Goal: Communication & Community: Answer question/provide support

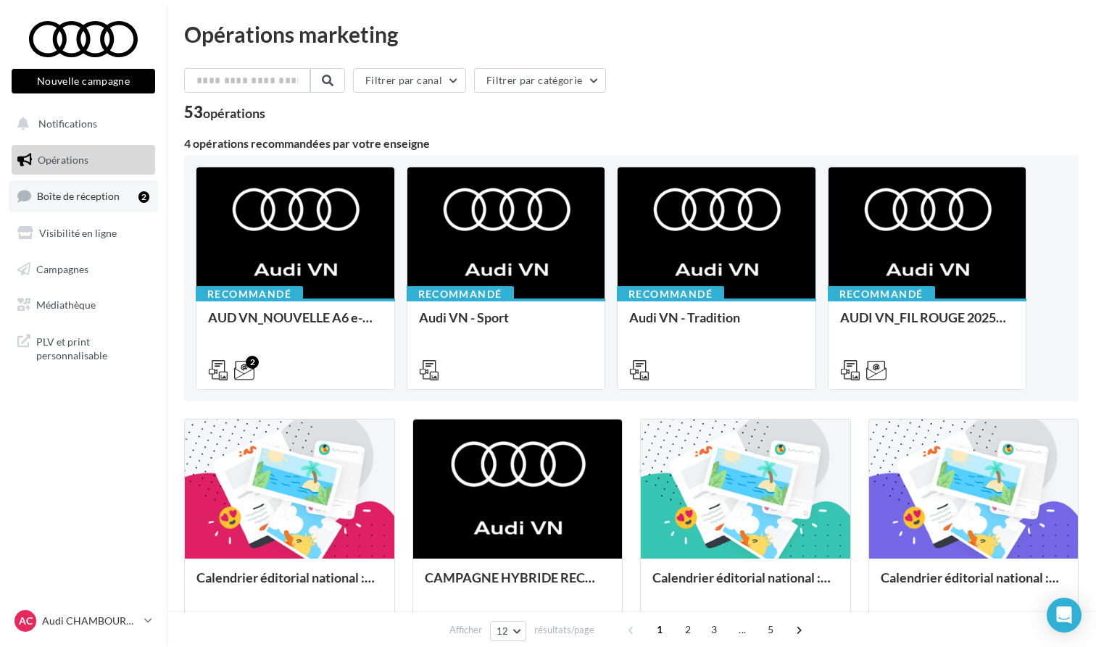
click at [96, 198] on span "Boîte de réception" at bounding box center [78, 196] width 83 height 12
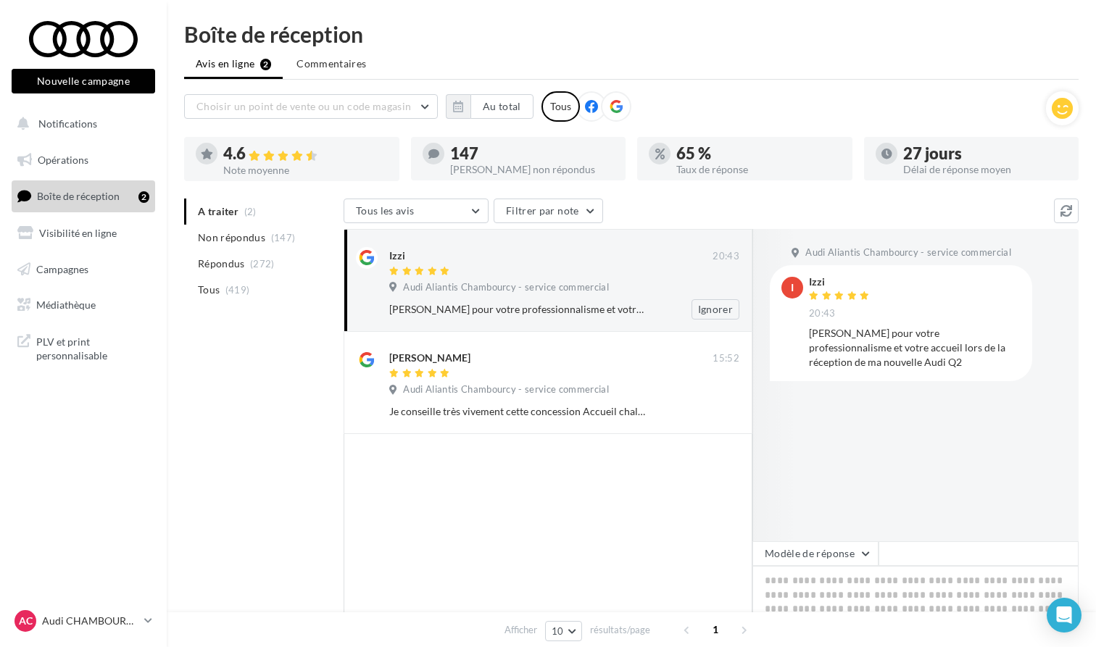
click at [483, 275] on div at bounding box center [550, 272] width 323 height 12
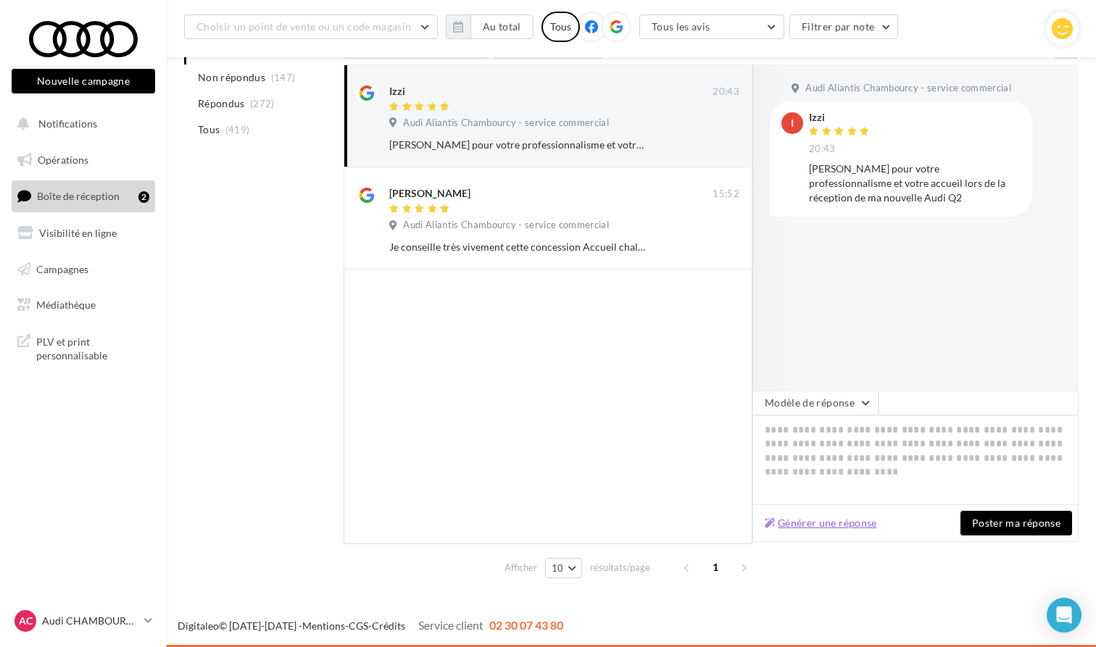
scroll to position [180, 0]
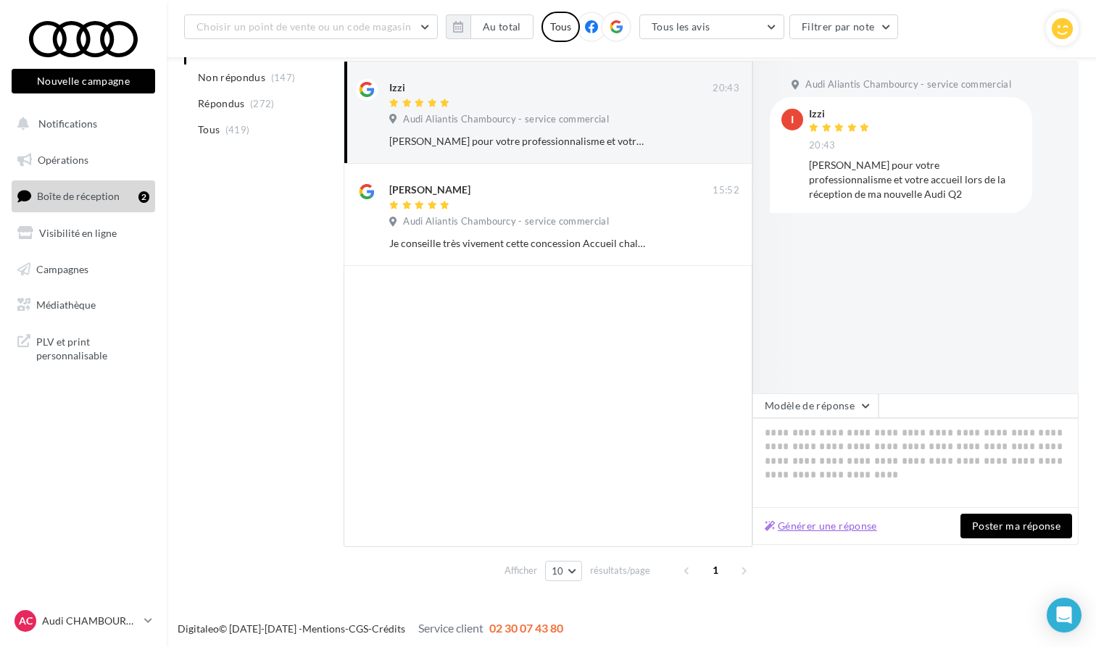
click at [813, 524] on button "Générer une réponse" at bounding box center [821, 525] width 124 height 17
type textarea "**********"
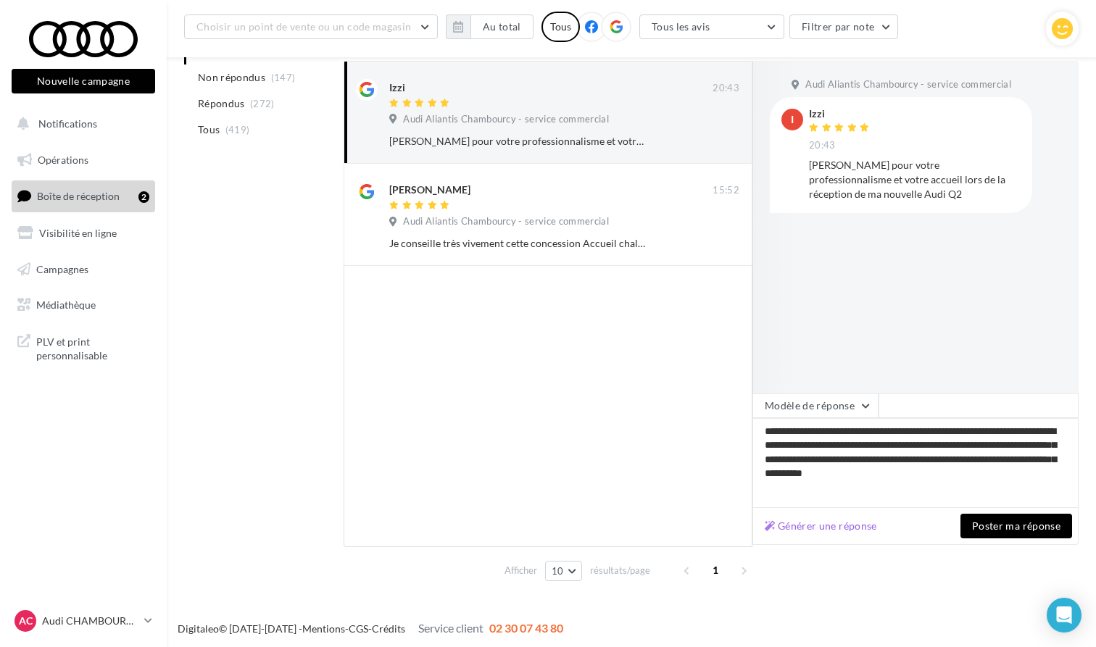
click at [1002, 530] on button "Poster ma réponse" at bounding box center [1016, 526] width 112 height 25
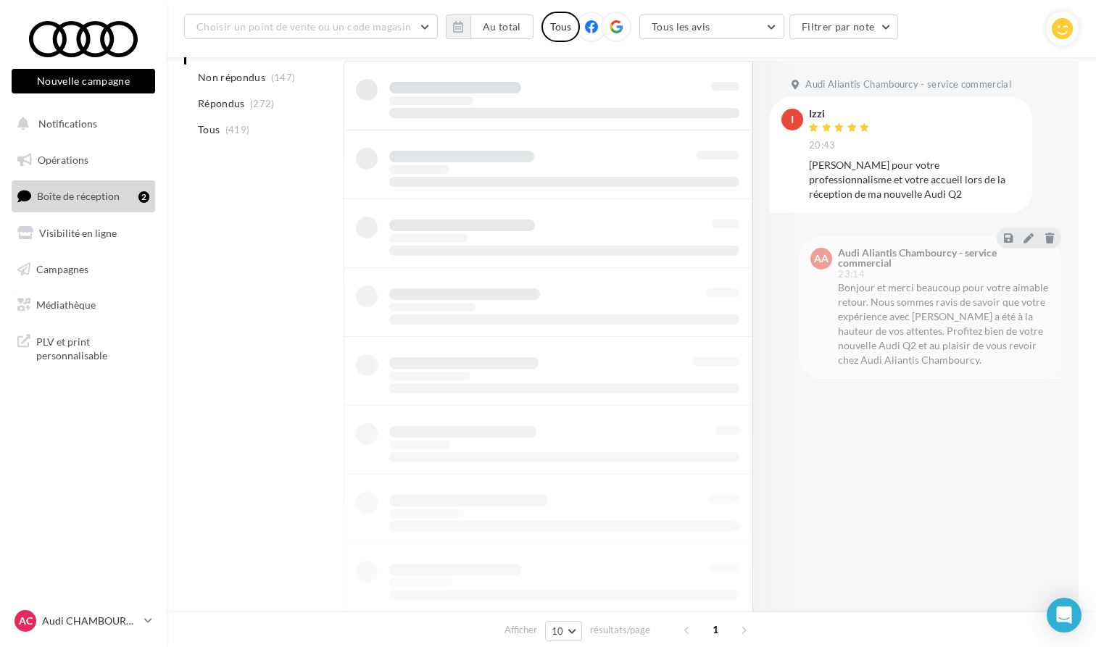
scroll to position [159, 0]
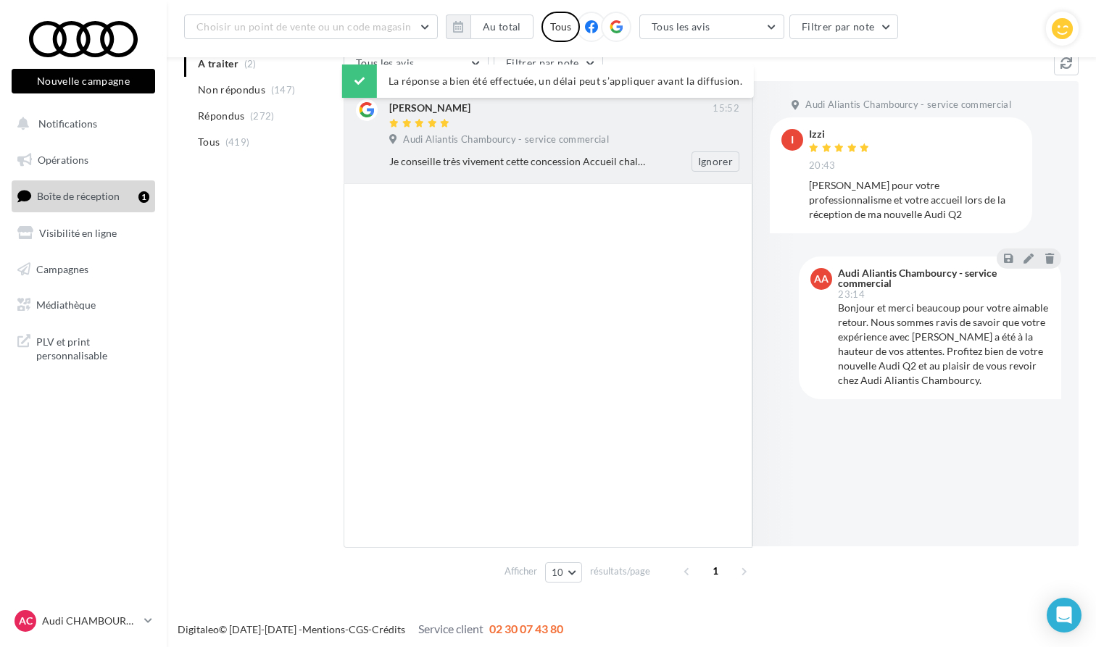
click at [518, 143] on span "Audi Aliantis Chambourcy - service commercial" at bounding box center [506, 139] width 206 height 13
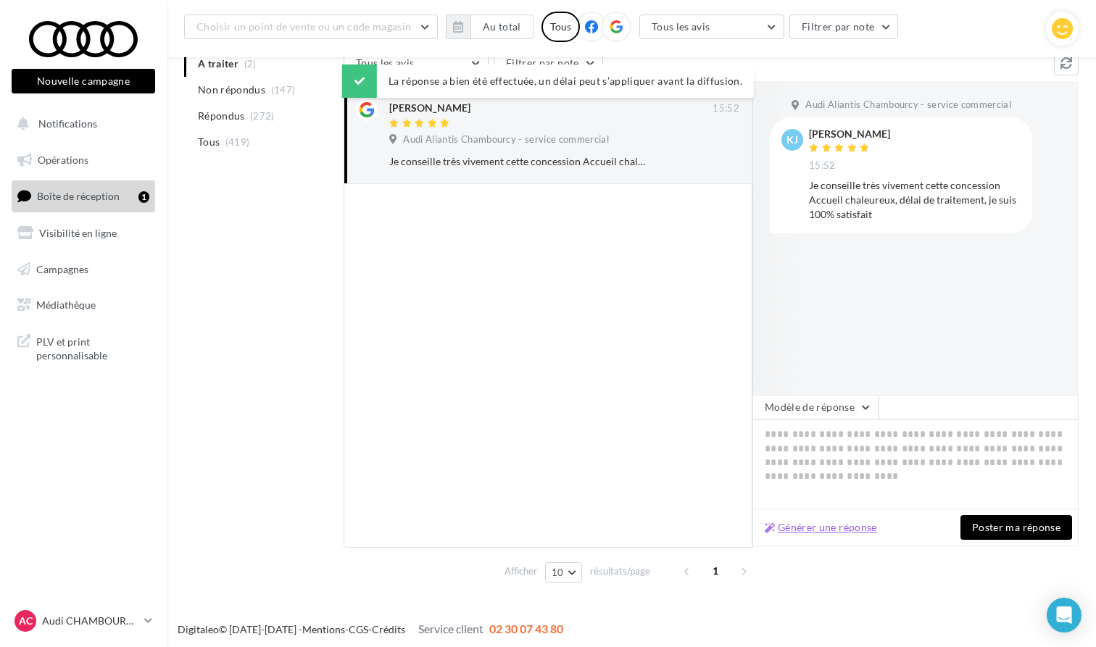
click at [836, 529] on button "Générer une réponse" at bounding box center [821, 527] width 124 height 17
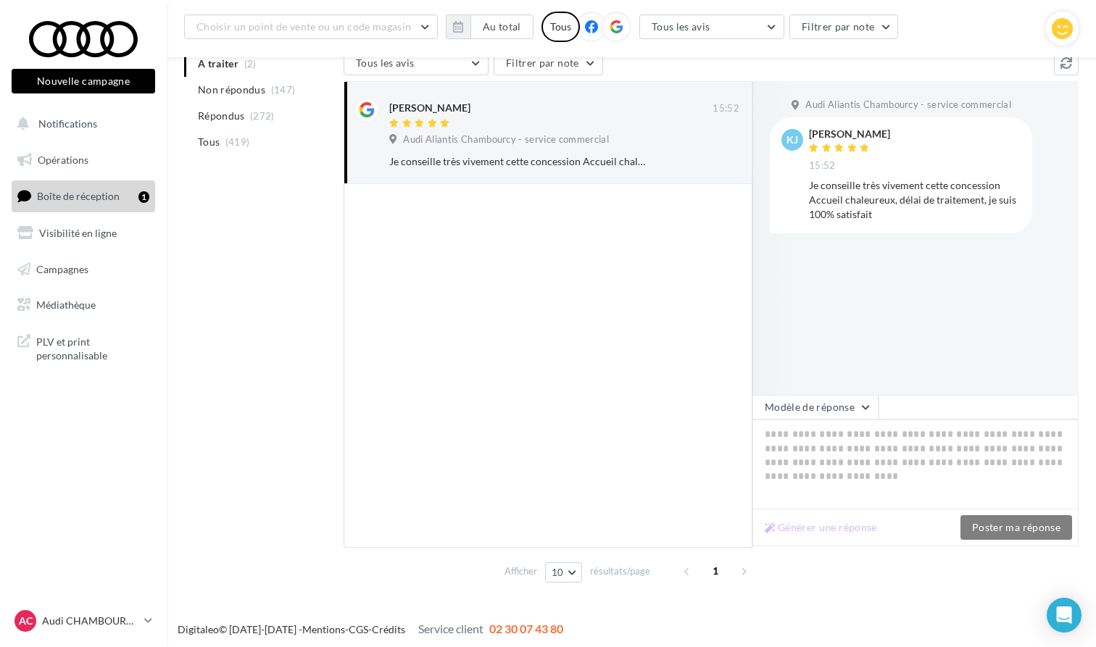
type textarea "**********"
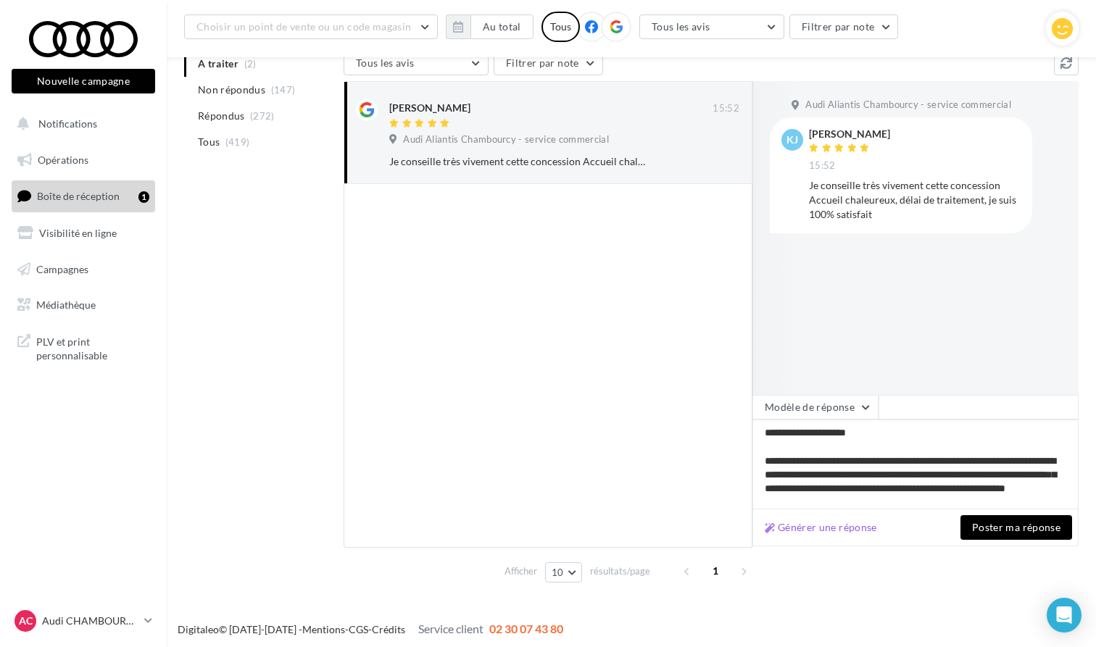
click at [1006, 526] on button "Poster ma réponse" at bounding box center [1016, 527] width 112 height 25
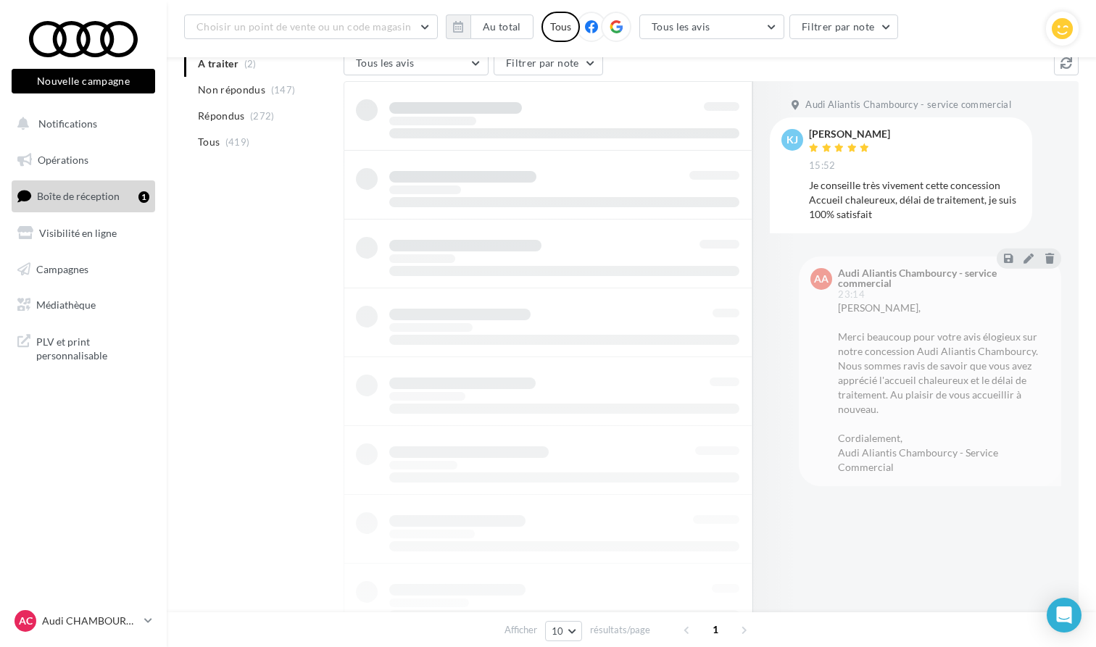
scroll to position [23, 0]
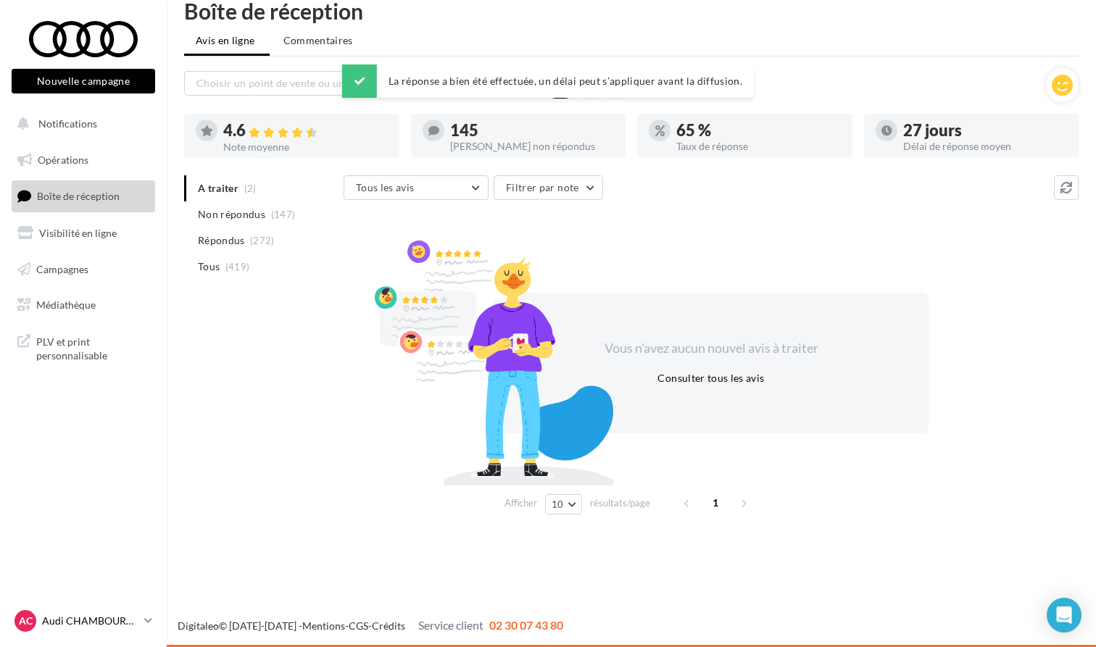
click at [91, 625] on p "Audi CHAMBOURCY" at bounding box center [90, 621] width 96 height 14
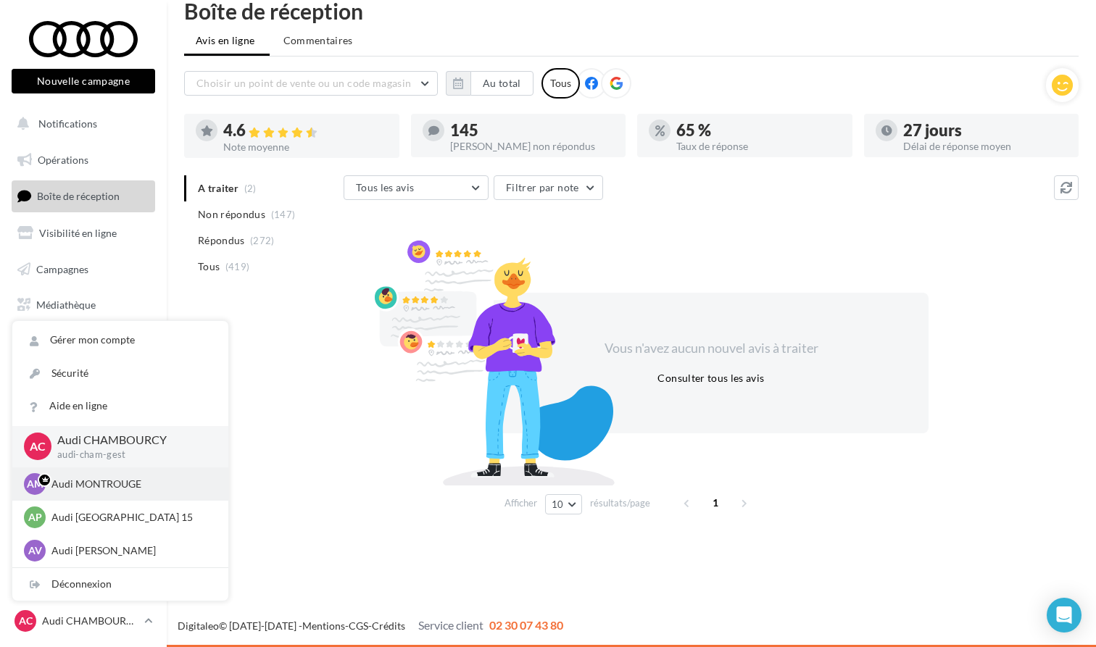
click at [113, 485] on p "Audi MONTROUGE" at bounding box center [130, 484] width 159 height 14
